Goal: Task Accomplishment & Management: Use online tool/utility

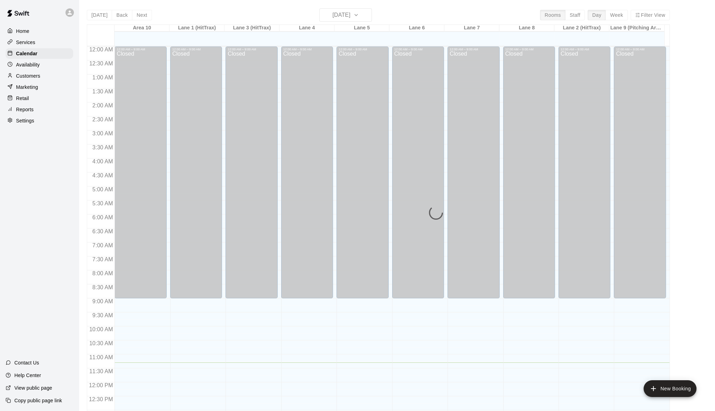
scroll to position [252, 0]
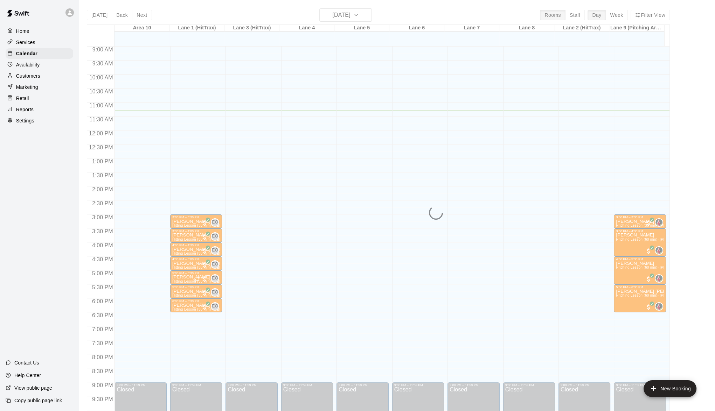
click at [24, 32] on p "Home" at bounding box center [22, 31] width 13 height 7
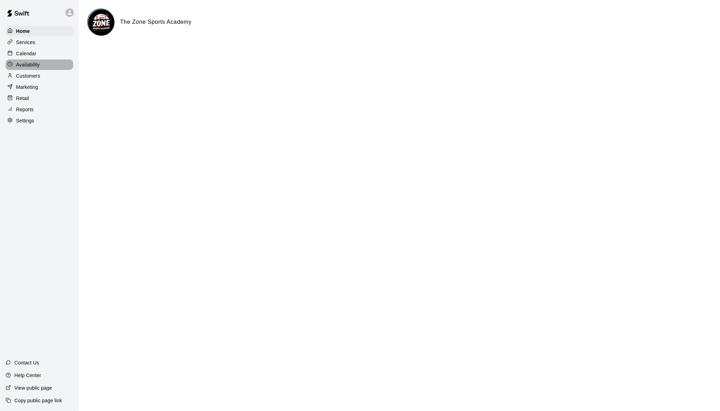
click at [28, 65] on p "Availability" at bounding box center [28, 64] width 24 height 7
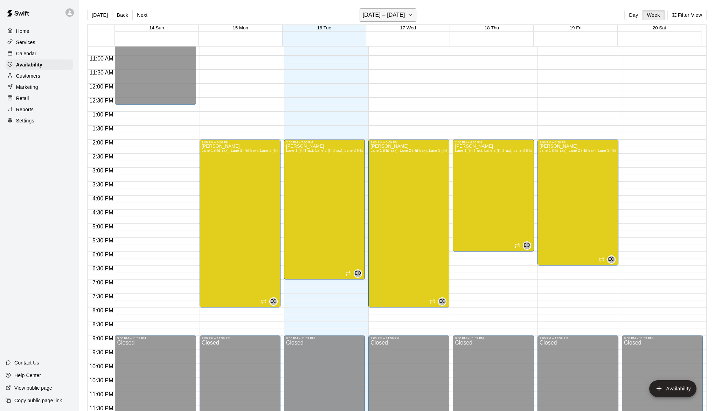
scroll to position [11, 0]
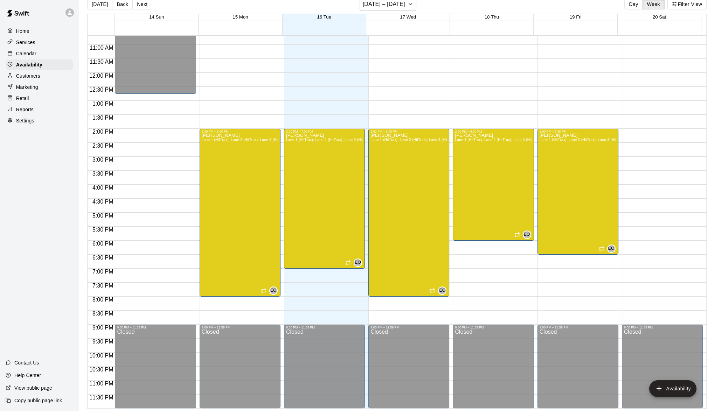
click at [28, 108] on div "Reports" at bounding box center [40, 109] width 68 height 10
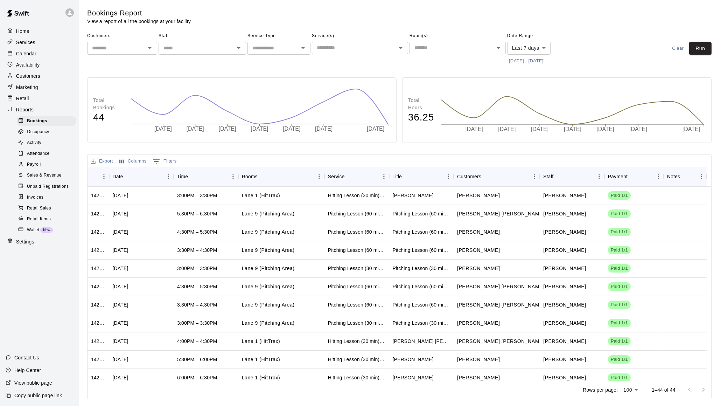
click at [40, 168] on span "Payroll" at bounding box center [34, 164] width 14 height 7
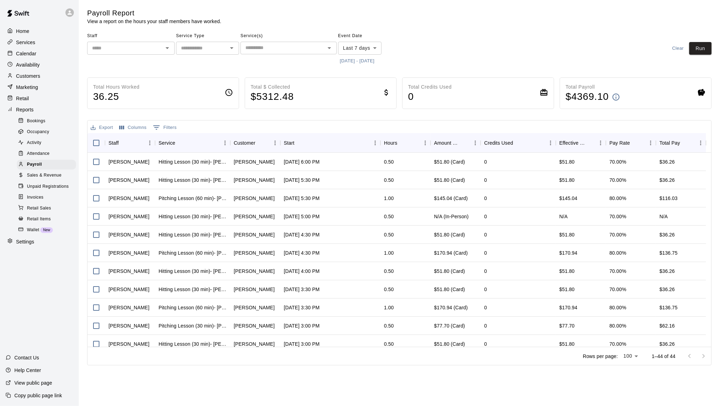
click at [168, 47] on icon "Open" at bounding box center [167, 48] width 3 height 2
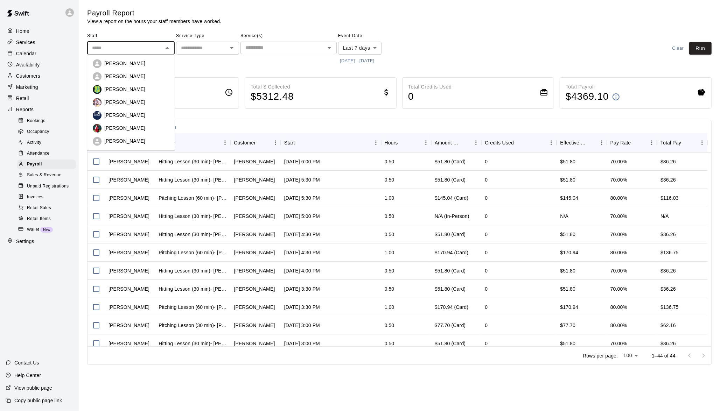
click at [132, 78] on div "[PERSON_NAME]" at bounding box center [136, 76] width 65 height 7
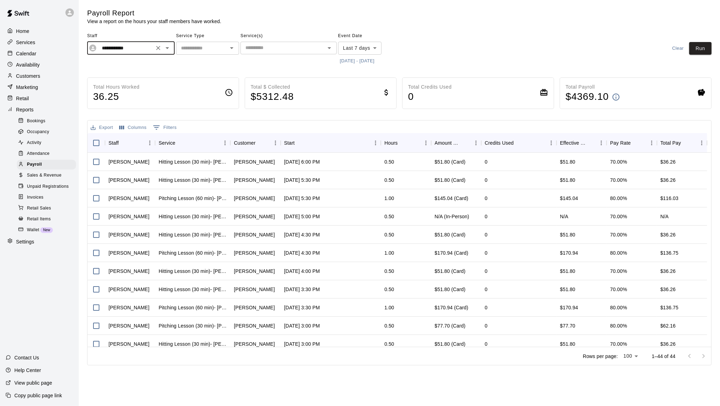
click at [371, 49] on body "**********" at bounding box center [360, 184] width 720 height 368
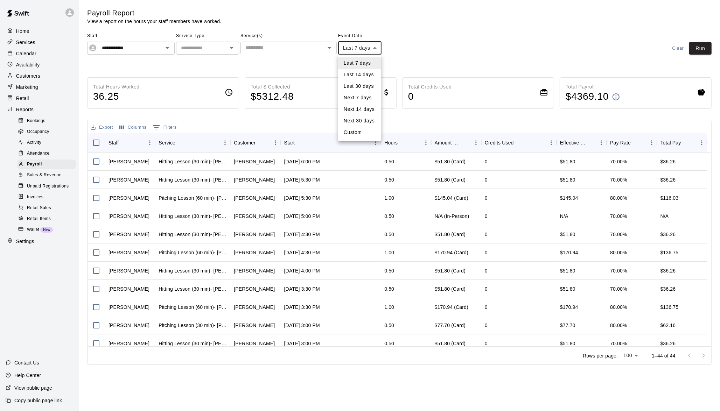
click at [460, 43] on div at bounding box center [360, 205] width 720 height 411
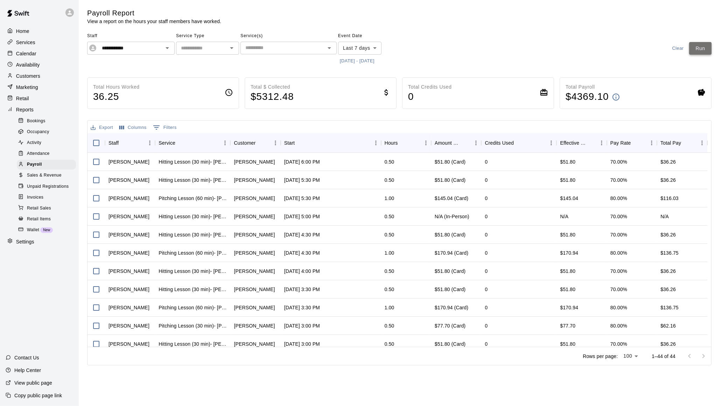
click at [695, 49] on button "Run" at bounding box center [700, 48] width 22 height 13
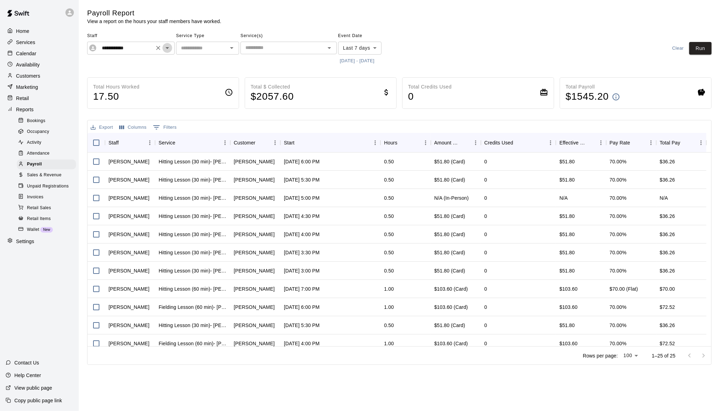
click at [170, 50] on icon "Open" at bounding box center [167, 48] width 8 height 8
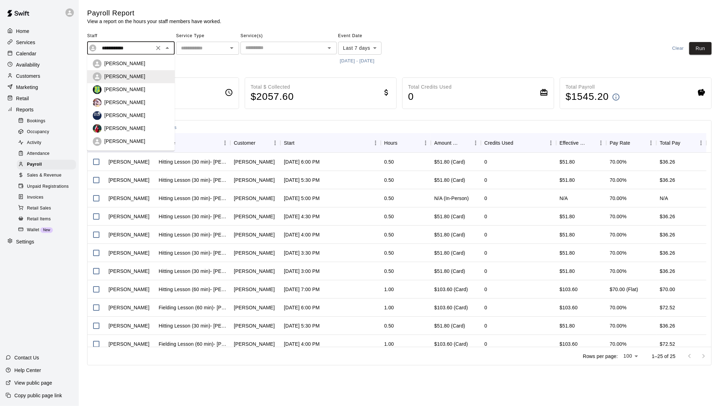
click at [156, 66] on div "[PERSON_NAME]" at bounding box center [136, 63] width 65 height 7
type input "**********"
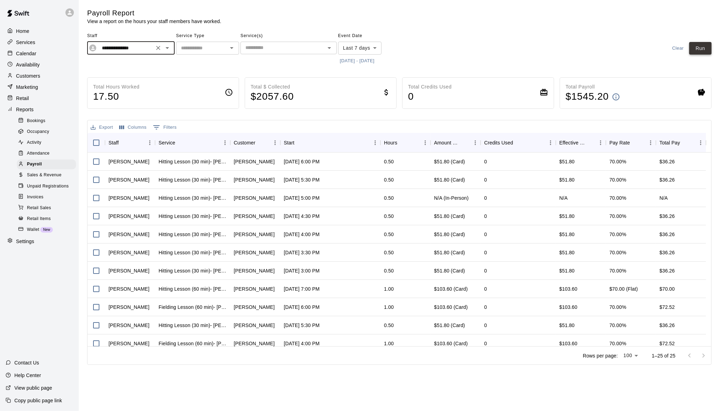
click at [701, 52] on button "Run" at bounding box center [700, 48] width 22 height 13
